Goal: Find specific page/section: Find specific page/section

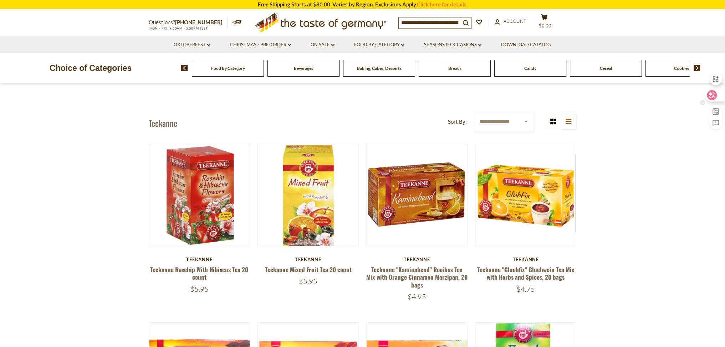
click at [714, 99] on icon at bounding box center [712, 95] width 10 height 10
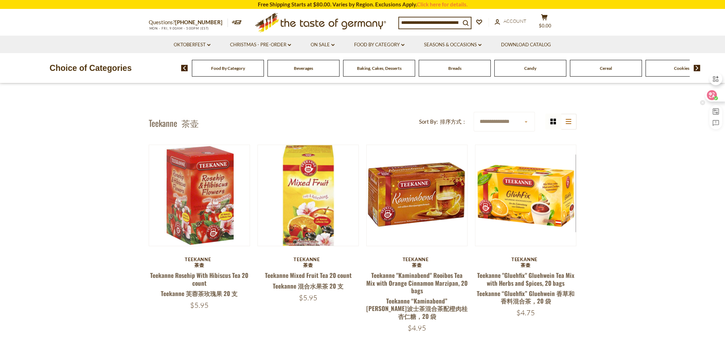
click at [711, 96] on icon at bounding box center [711, 95] width 7 height 7
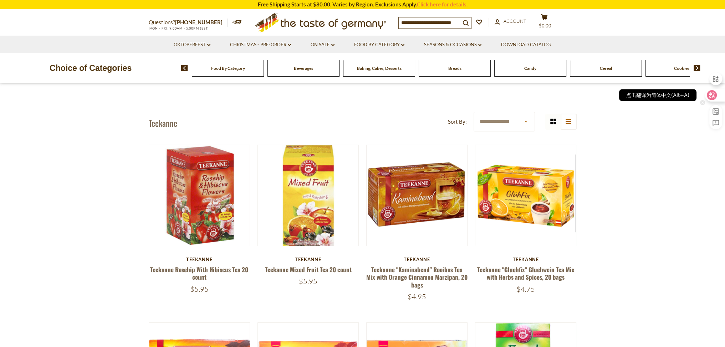
click at [710, 93] on icon at bounding box center [712, 95] width 6 height 6
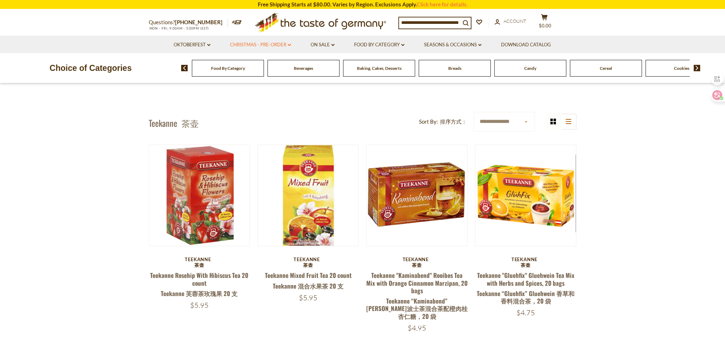
click at [285, 46] on link "Christmas - PRE-ORDER dropdown_arrow" at bounding box center [260, 45] width 61 height 8
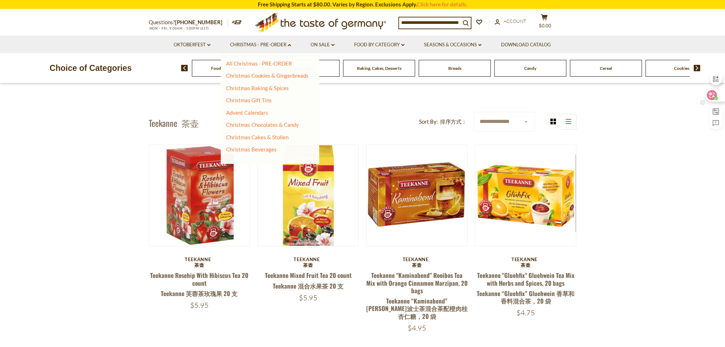
click at [712, 94] on icon at bounding box center [711, 95] width 7 height 7
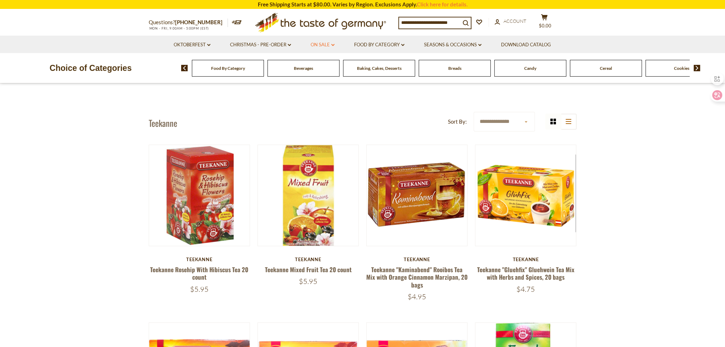
click at [334, 45] on icon at bounding box center [332, 45] width 3 height 2
click at [288, 45] on icon at bounding box center [289, 45] width 3 height 2
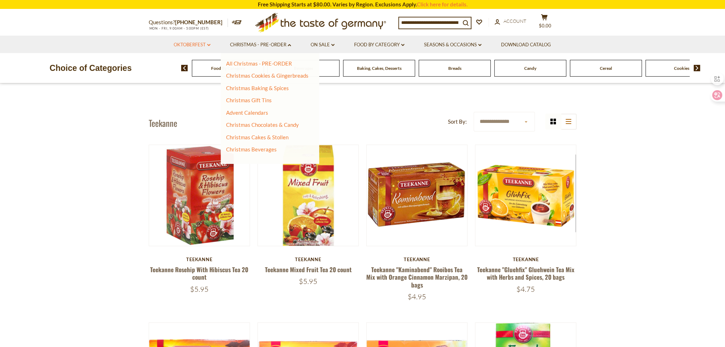
click at [208, 45] on icon "dropdown_arrow" at bounding box center [208, 45] width 3 height 2
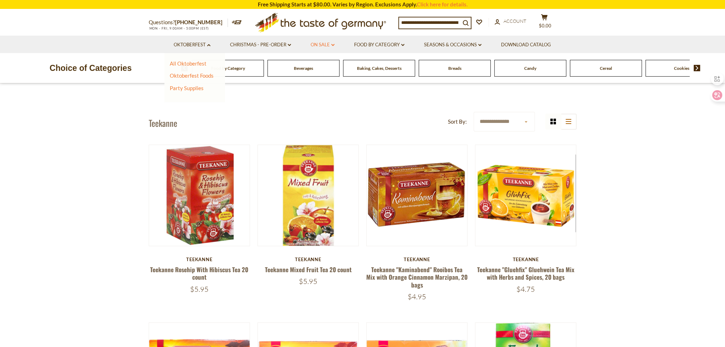
click at [334, 45] on icon at bounding box center [332, 45] width 3 height 2
click at [402, 45] on icon "dropdown_arrow" at bounding box center [402, 45] width 3 height 2
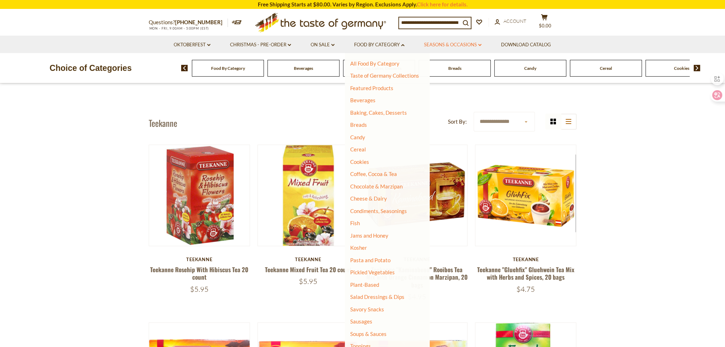
click at [476, 45] on link "Seasons & Occasions dropdown_arrow" at bounding box center [452, 45] width 57 height 8
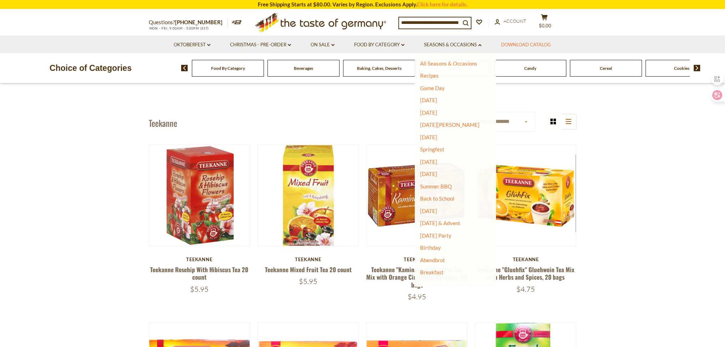
click at [546, 46] on link "Download Catalog" at bounding box center [526, 45] width 50 height 8
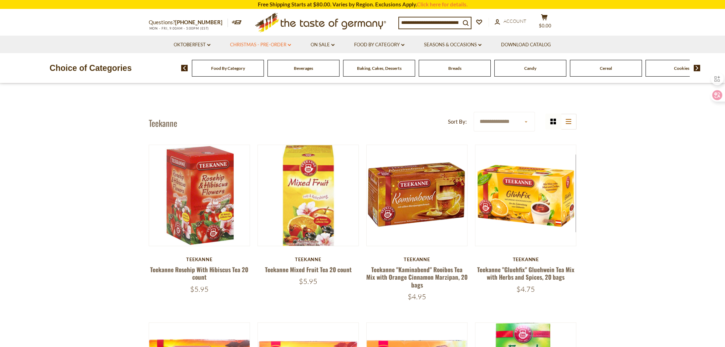
click at [272, 44] on link "Christmas - PRE-ORDER dropdown_arrow" at bounding box center [260, 45] width 61 height 8
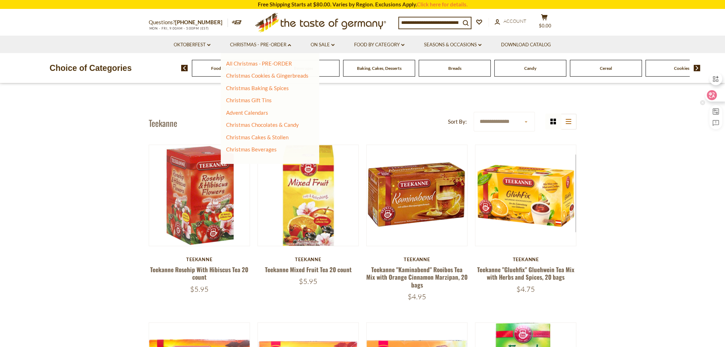
click at [712, 94] on icon at bounding box center [711, 95] width 7 height 7
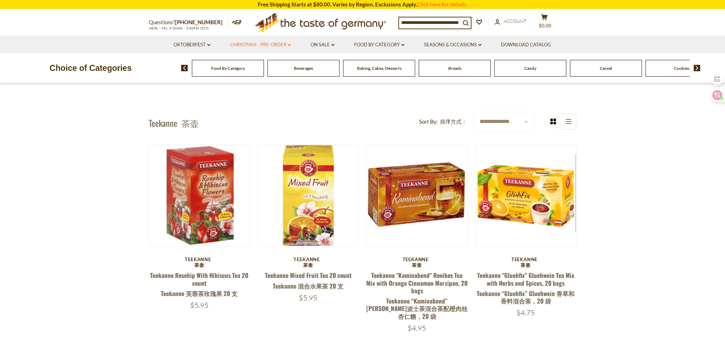
click at [255, 44] on link "Christmas - PRE-ORDER dropdown_arrow" at bounding box center [260, 45] width 61 height 8
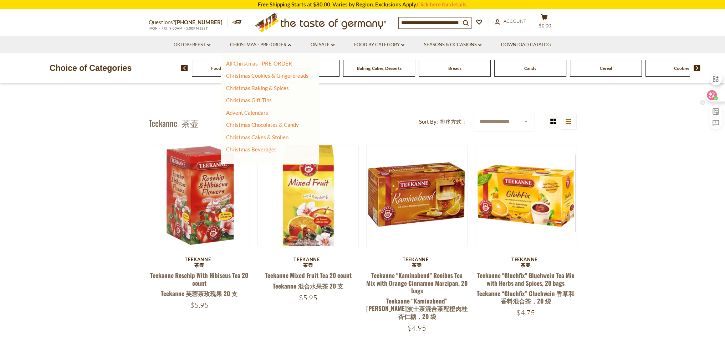
click at [712, 95] on icon at bounding box center [711, 95] width 7 height 7
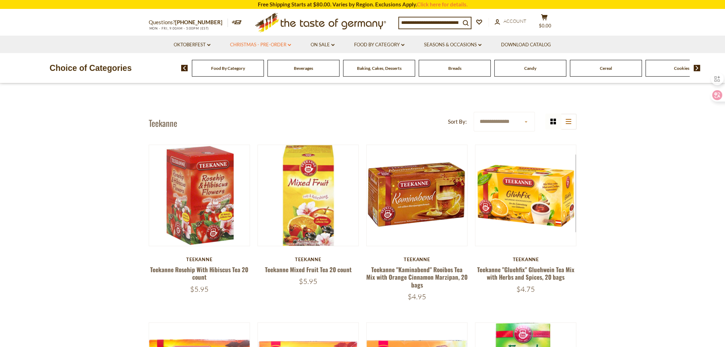
click at [290, 46] on icon at bounding box center [289, 45] width 3 height 2
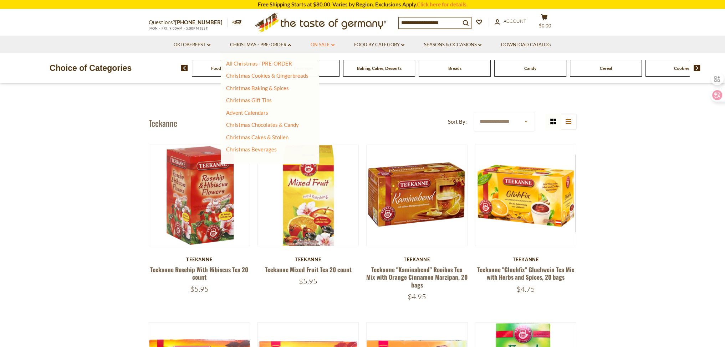
click at [332, 45] on icon at bounding box center [332, 45] width 3 height 2
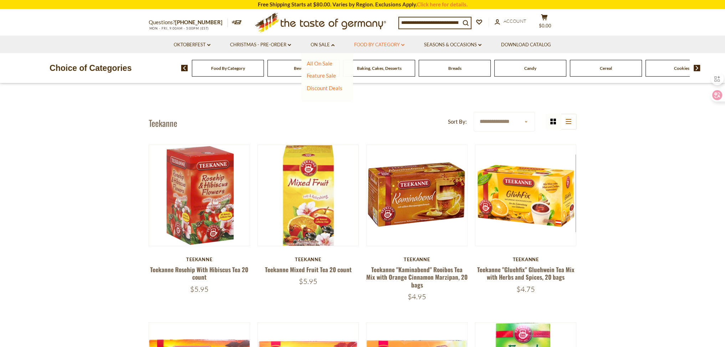
click at [402, 45] on icon "dropdown_arrow" at bounding box center [402, 45] width 3 height 2
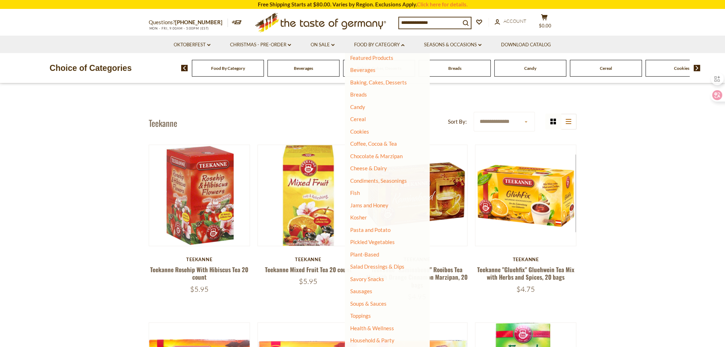
scroll to position [37, 0]
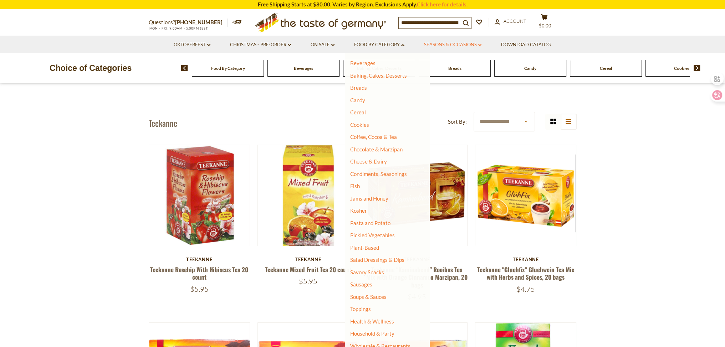
click at [442, 47] on link "Seasons & Occasions dropdown_arrow" at bounding box center [452, 45] width 57 height 8
